Goal: Task Accomplishment & Management: Manage account settings

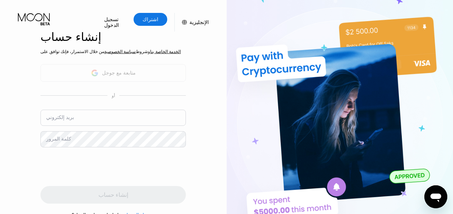
click at [111, 76] on font "متابعة مع جوجل" at bounding box center [119, 73] width 34 height 6
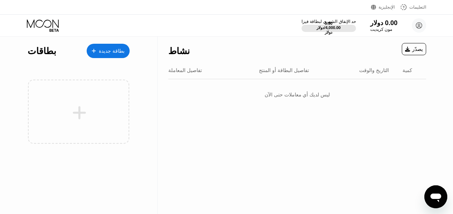
click at [288, 73] on font "تفاصيل البطاقة أو المنتج" at bounding box center [284, 70] width 50 height 6
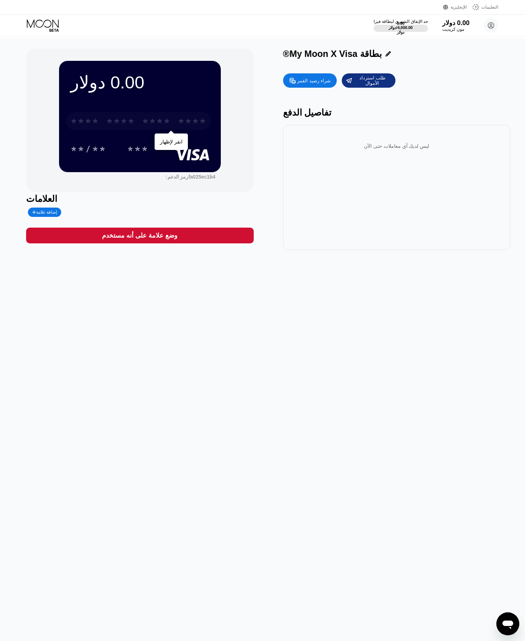
click at [121, 123] on font "*" at bounding box center [124, 121] width 7 height 11
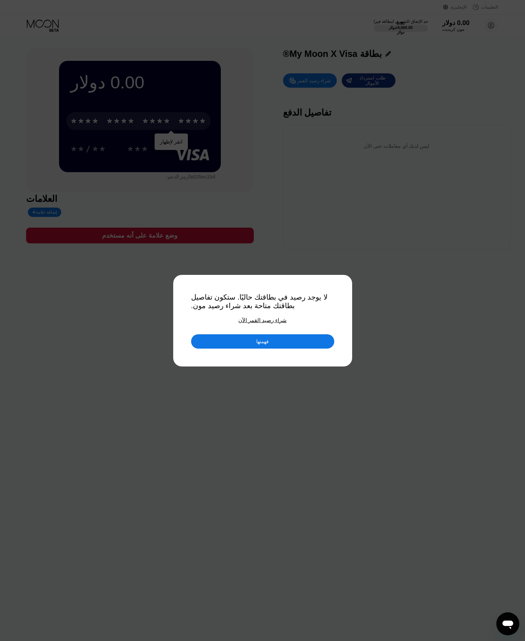
click at [289, 213] on div "فهمتها" at bounding box center [262, 341] width 143 height 14
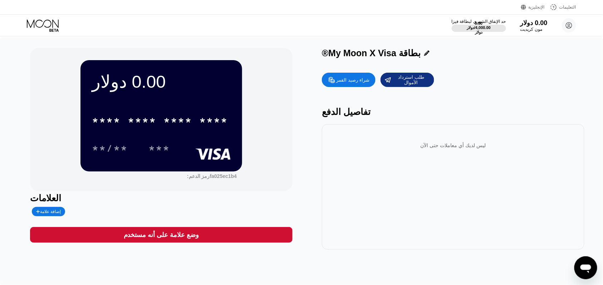
click at [53, 30] on icon at bounding box center [53, 30] width 9 height 3
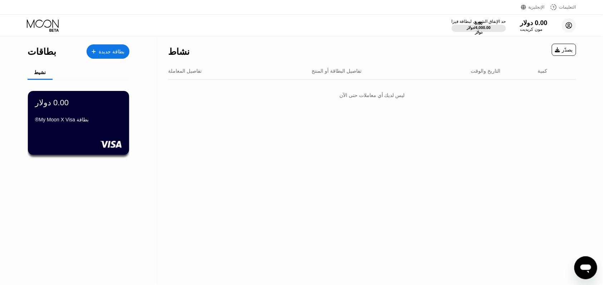
click at [458, 26] on circle at bounding box center [569, 25] width 14 height 14
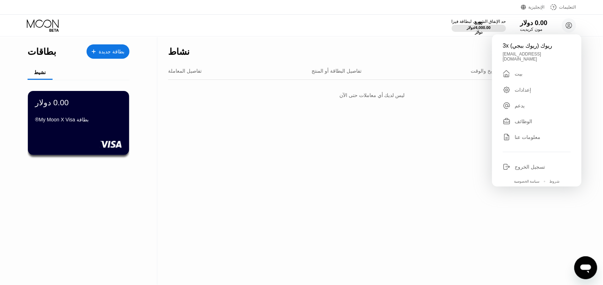
click at [458, 164] on font "تسجيل الخروج" at bounding box center [530, 167] width 30 height 6
